Goal: Obtain resource: Download file/media

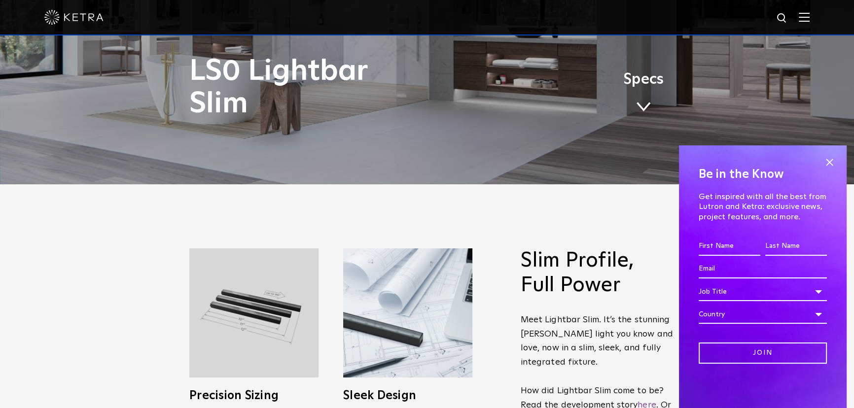
click at [636, 88] on link "Specs" at bounding box center [643, 96] width 40 height 38
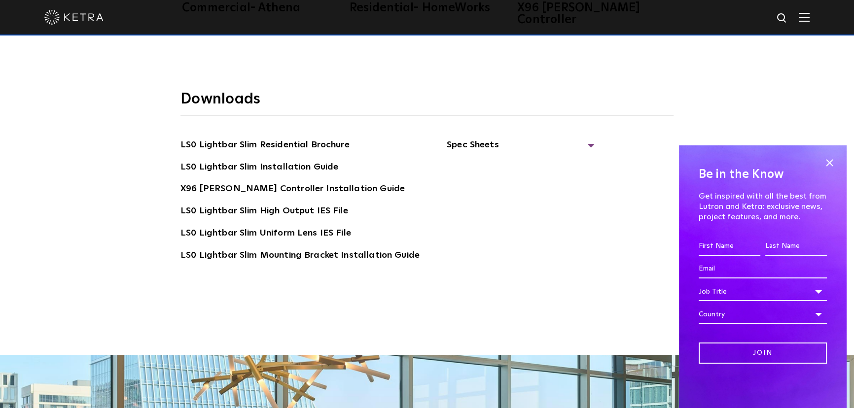
scroll to position [1924, 0]
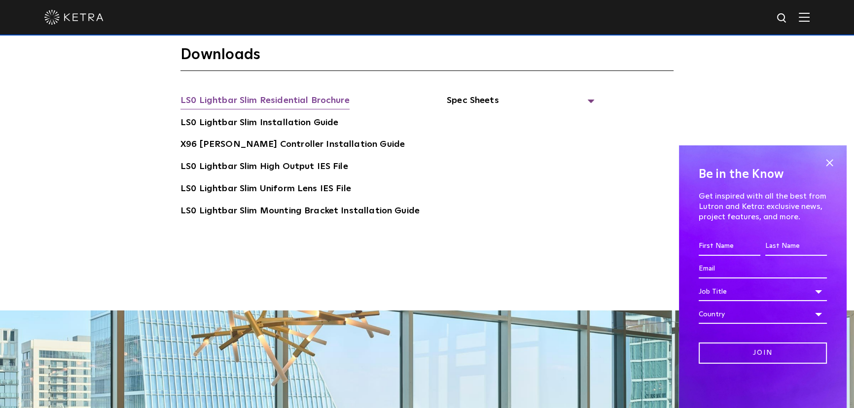
click at [246, 94] on link "LS0 Lightbar Slim Residential Brochure" at bounding box center [264, 102] width 169 height 16
click at [587, 94] on span "Spec Sheets" at bounding box center [521, 105] width 148 height 22
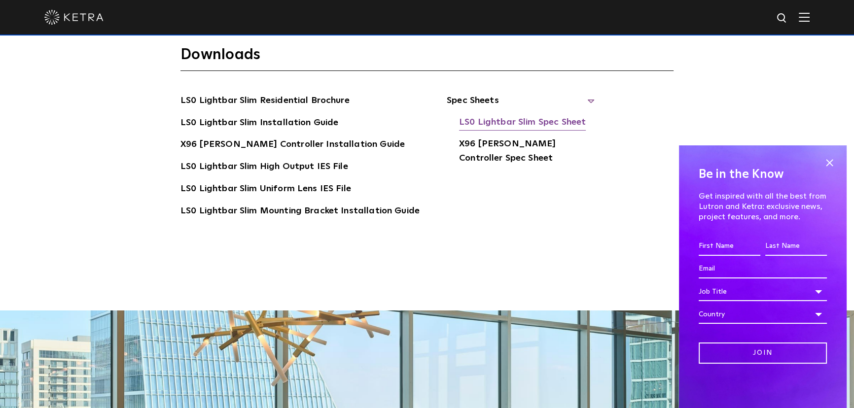
click at [544, 115] on link "LS0 Lightbar Slim Spec Sheet" at bounding box center [522, 123] width 127 height 16
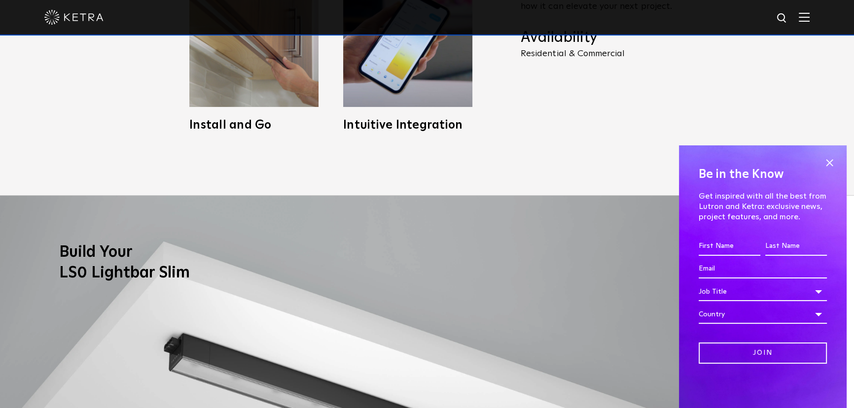
scroll to position [0, 0]
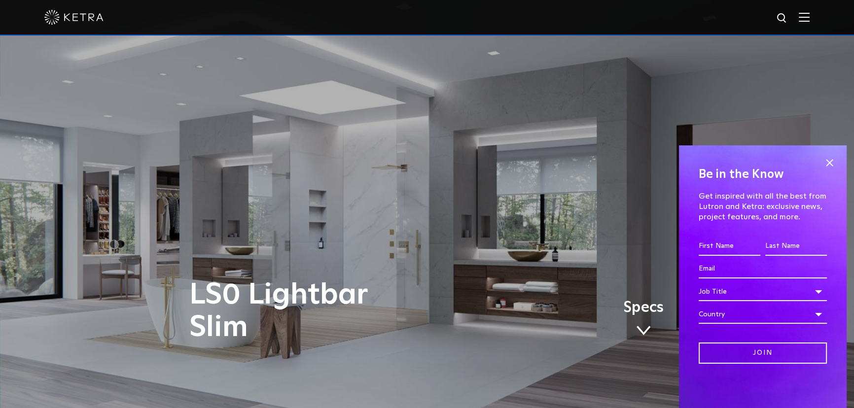
drag, startPoint x: 504, startPoint y: 257, endPoint x: 394, endPoint y: 75, distance: 212.6
click at [75, 26] on div at bounding box center [426, 17] width 765 height 35
click at [80, 19] on img at bounding box center [73, 17] width 59 height 15
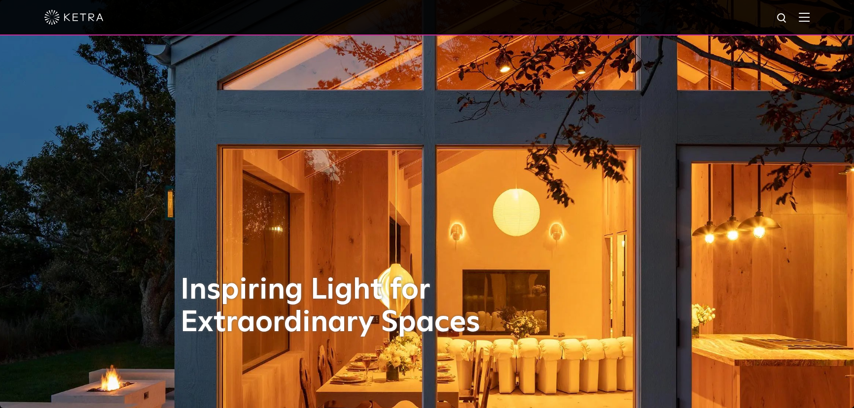
click at [806, 15] on img at bounding box center [804, 16] width 11 height 9
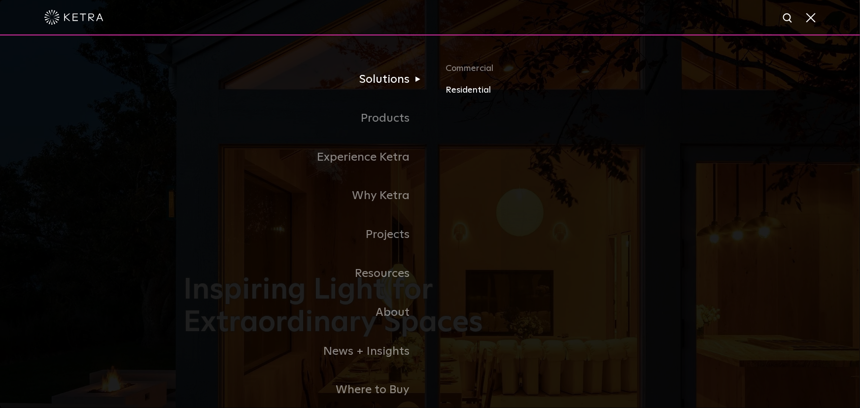
click at [452, 89] on link "Residential" at bounding box center [561, 90] width 231 height 14
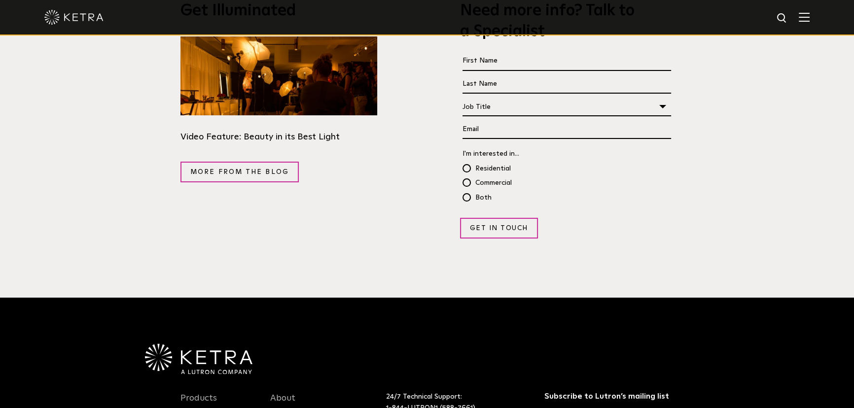
scroll to position [1931, 0]
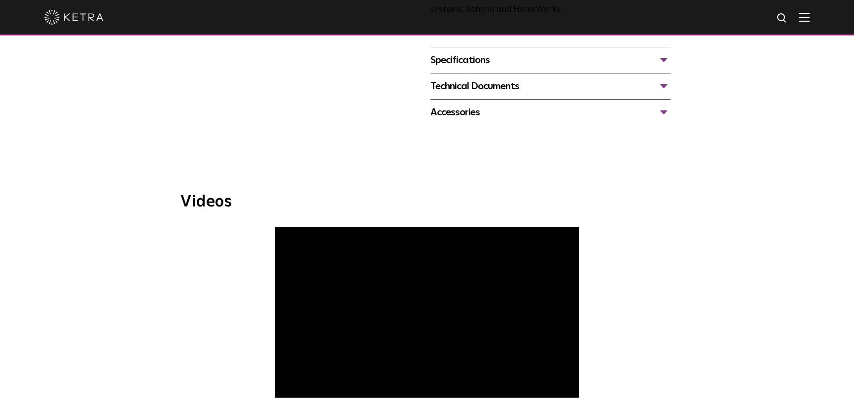
scroll to position [358, 0]
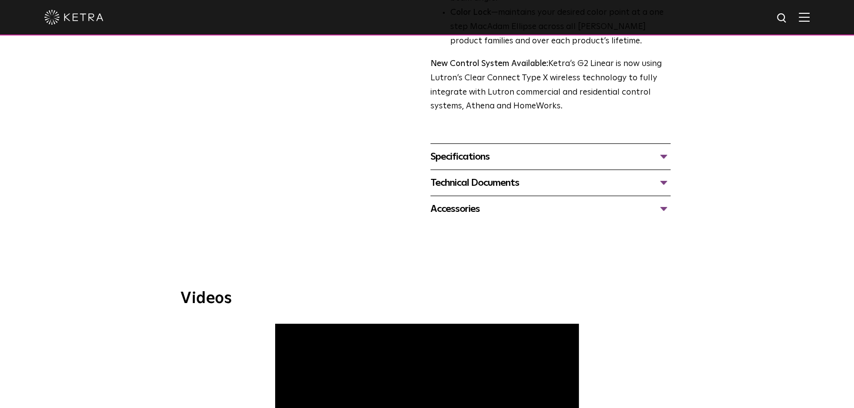
click at [489, 154] on div "Specifications" at bounding box center [550, 157] width 240 height 16
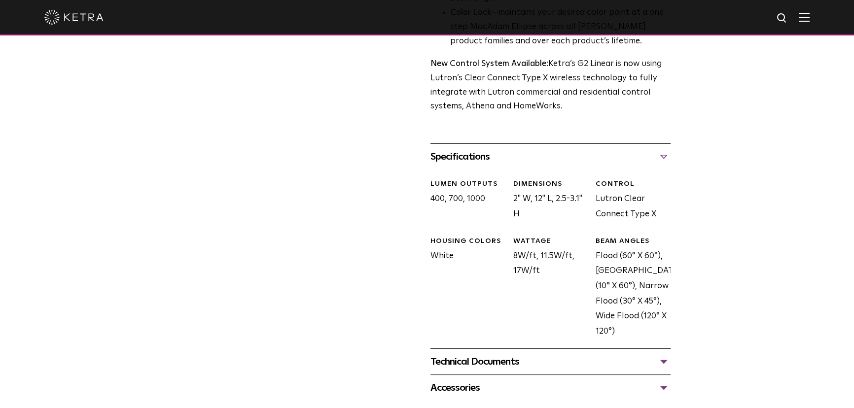
click at [487, 153] on div "Specifications" at bounding box center [550, 157] width 240 height 16
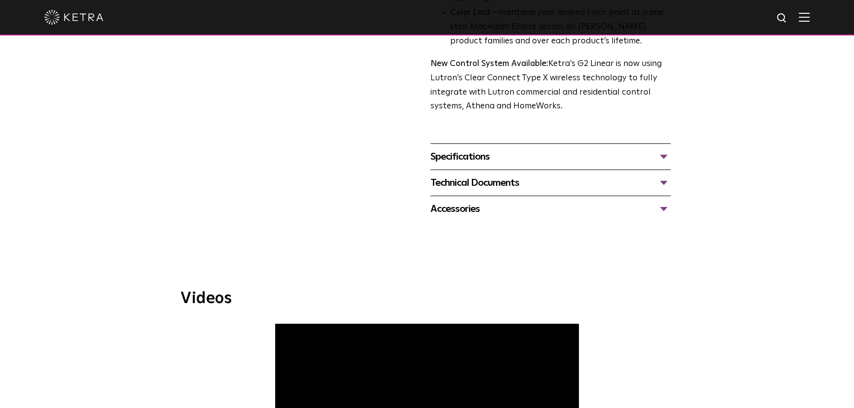
click at [473, 183] on div "Technical Documents" at bounding box center [550, 183] width 240 height 16
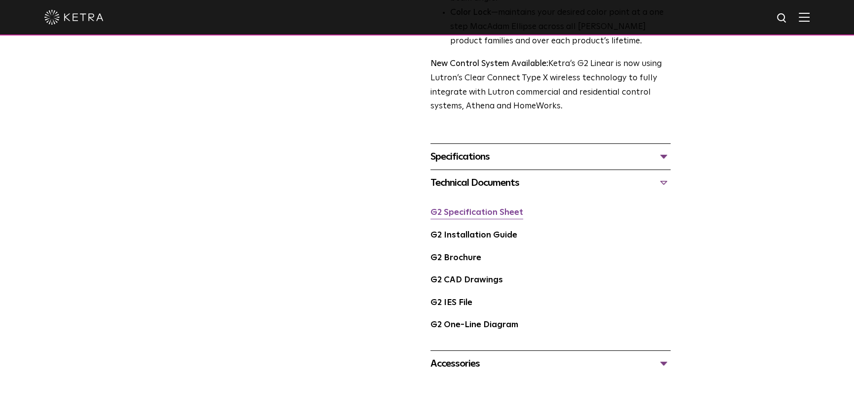
click at [485, 213] on link "G2 Specification Sheet" at bounding box center [476, 213] width 93 height 8
